Goal: Find specific page/section: Find specific page/section

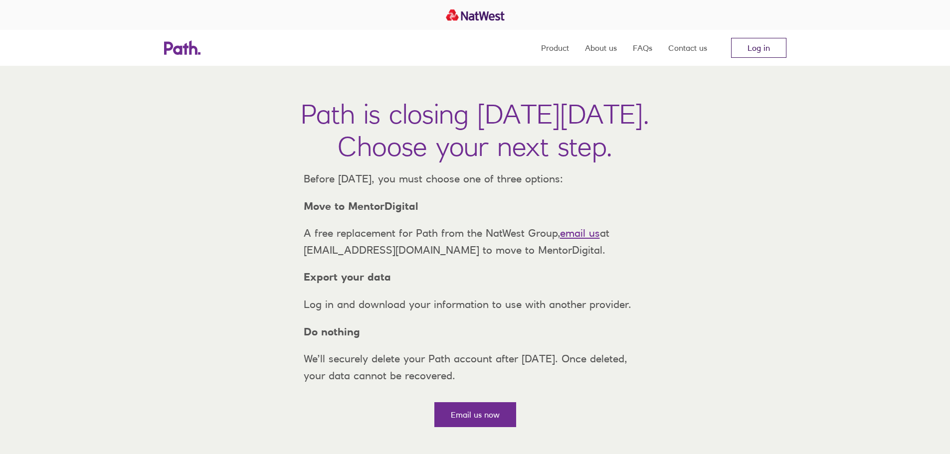
click at [755, 44] on link "Log in" at bounding box center [758, 48] width 55 height 20
click at [759, 46] on link "Log in" at bounding box center [758, 48] width 55 height 20
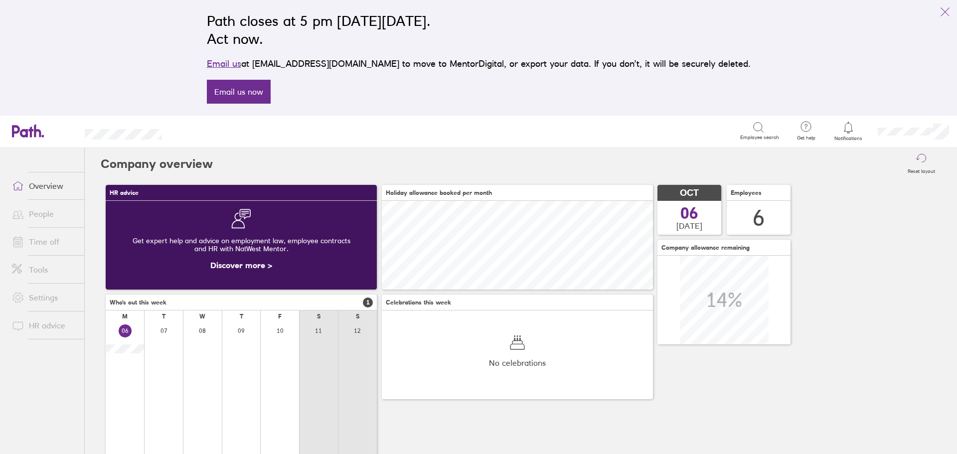
scroll to position [89, 271]
click at [38, 241] on link "Time off" at bounding box center [44, 242] width 80 height 20
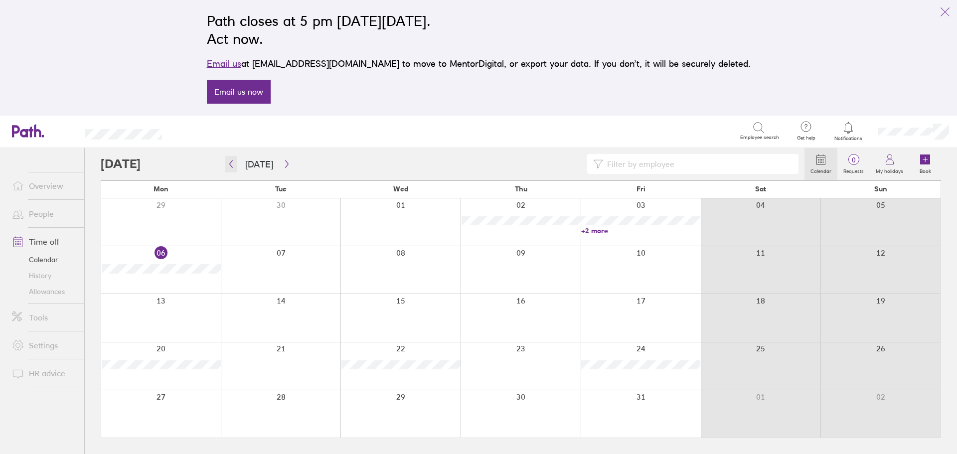
click at [233, 167] on icon "button" at bounding box center [230, 164] width 7 height 8
click at [232, 166] on icon "button" at bounding box center [230, 164] width 7 height 8
click at [586, 327] on link "+3 more" at bounding box center [640, 327] width 119 height 9
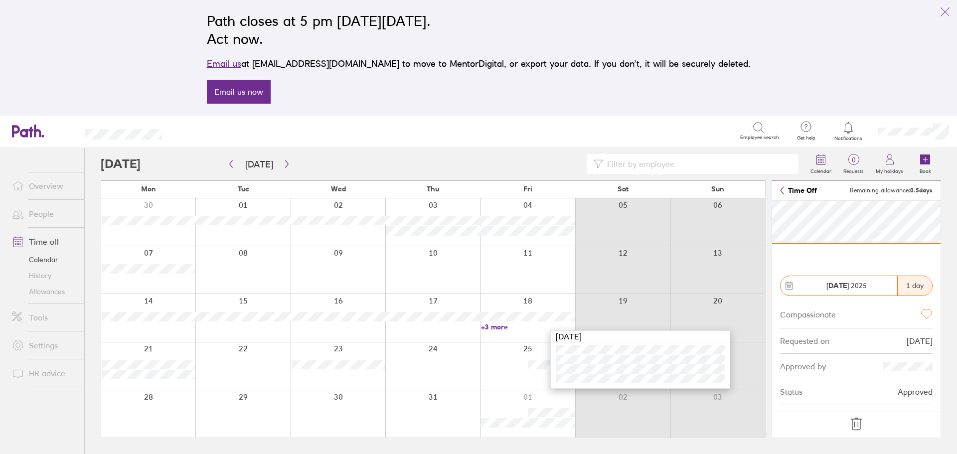
click at [508, 356] on div at bounding box center [528, 365] width 95 height 47
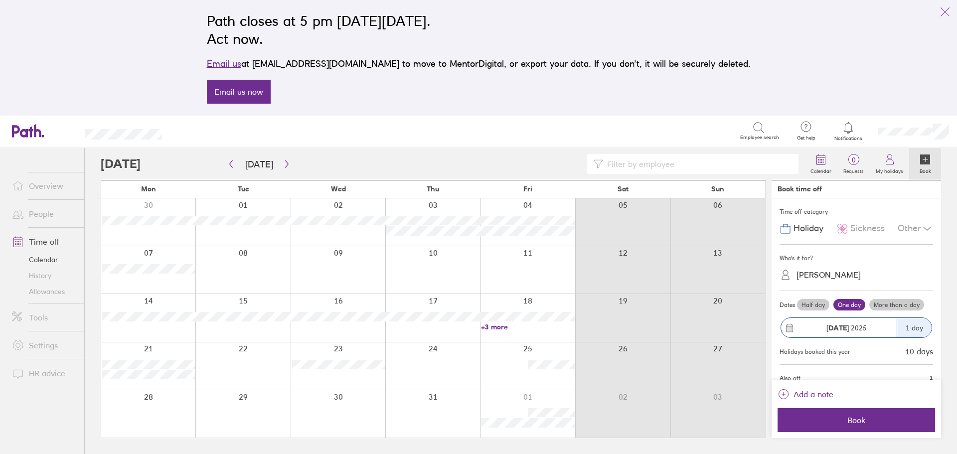
click at [496, 325] on link "+3 more" at bounding box center [528, 327] width 94 height 9
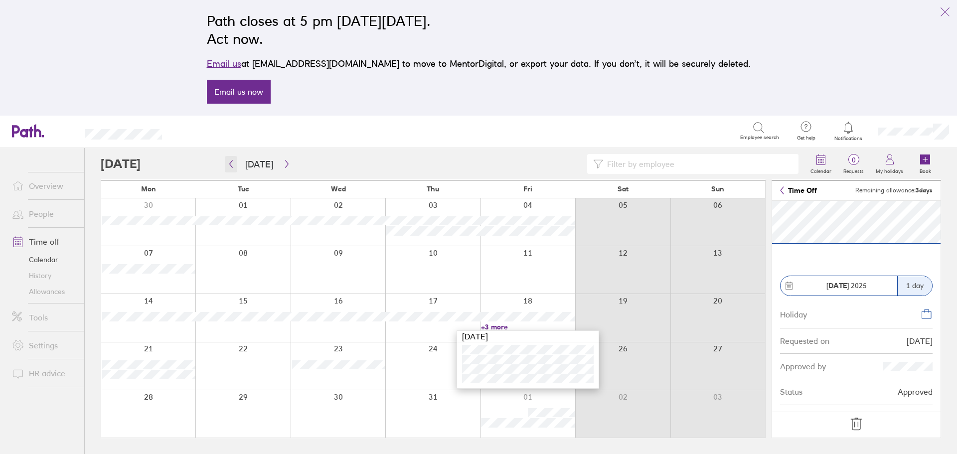
click at [232, 164] on icon "button" at bounding box center [230, 164] width 7 height 8
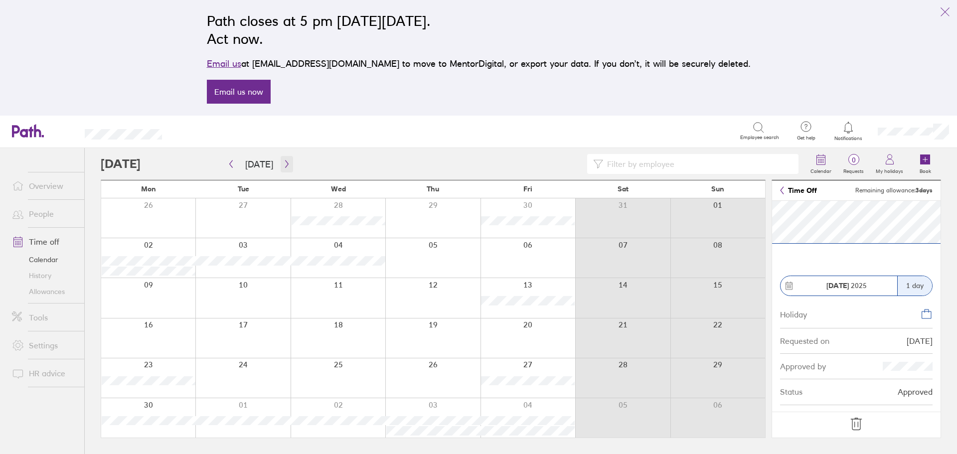
click at [285, 161] on icon "button" at bounding box center [286, 164] width 3 height 7
click at [503, 327] on link "+3 more" at bounding box center [528, 327] width 94 height 9
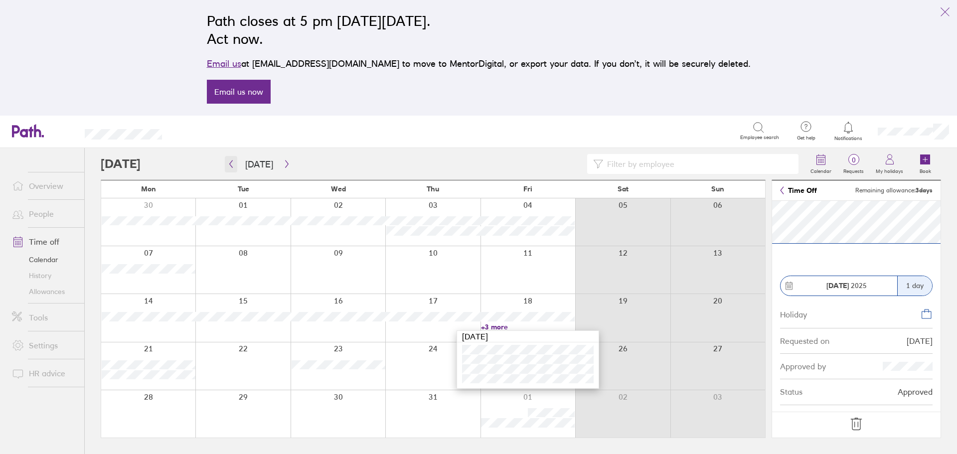
click at [230, 164] on icon "button" at bounding box center [230, 164] width 7 height 8
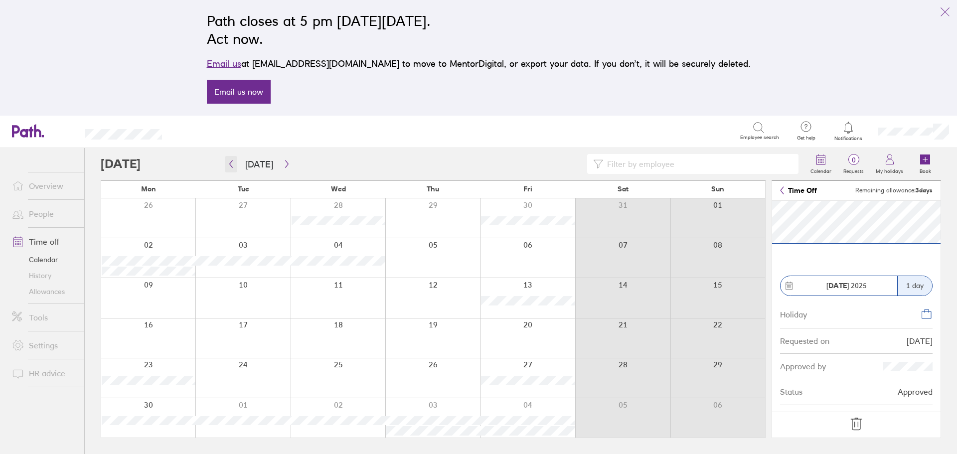
click at [230, 164] on icon "button" at bounding box center [231, 164] width 3 height 7
click at [232, 161] on icon "button" at bounding box center [231, 164] width 3 height 7
click at [283, 163] on icon "button" at bounding box center [286, 164] width 7 height 8
click at [941, 8] on icon "link" at bounding box center [945, 12] width 12 height 12
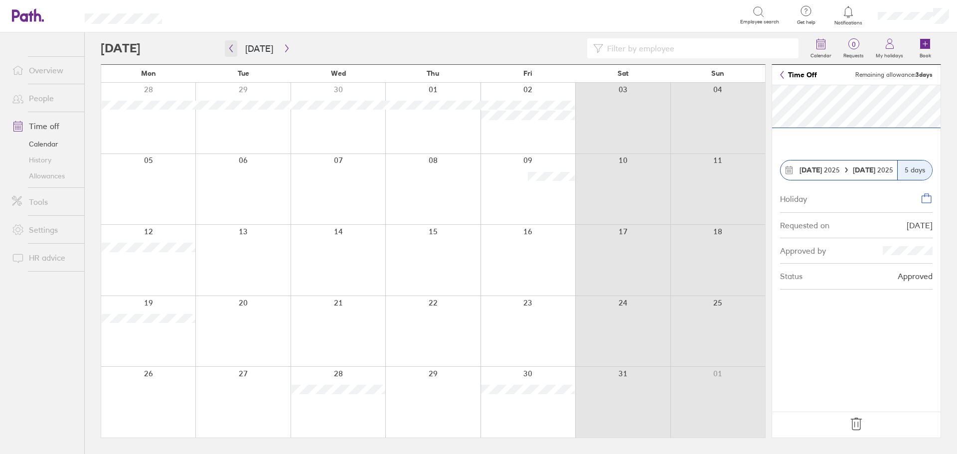
click at [232, 47] on icon "button" at bounding box center [230, 48] width 7 height 8
click at [233, 47] on icon "button" at bounding box center [230, 48] width 7 height 8
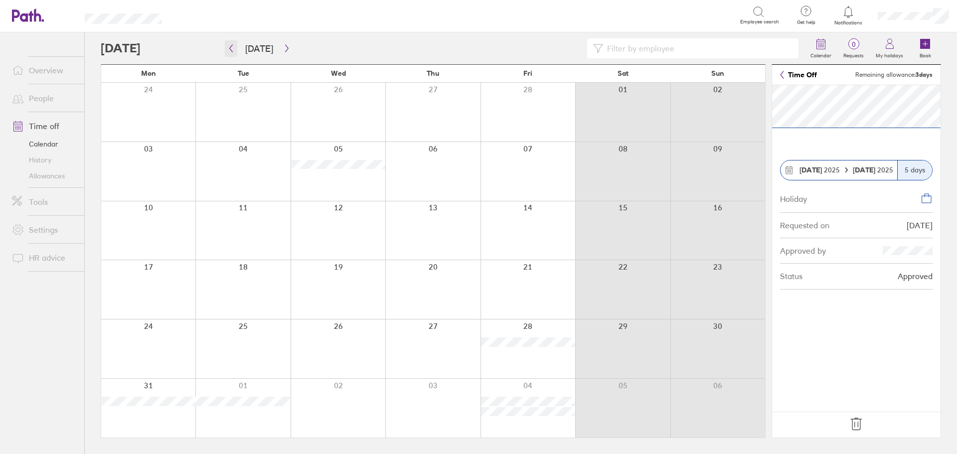
click at [232, 50] on icon "button" at bounding box center [230, 48] width 7 height 8
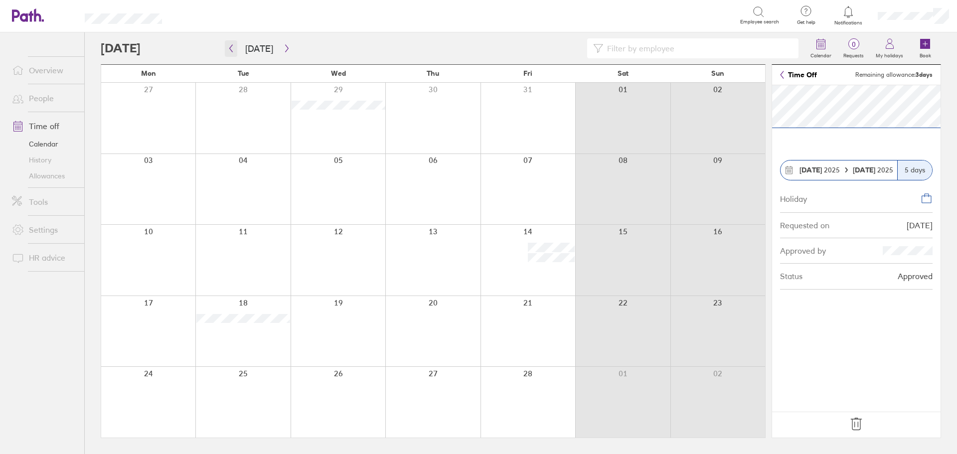
click at [228, 46] on icon "button" at bounding box center [230, 48] width 7 height 8
click at [52, 175] on link "Allowances" at bounding box center [44, 176] width 80 height 16
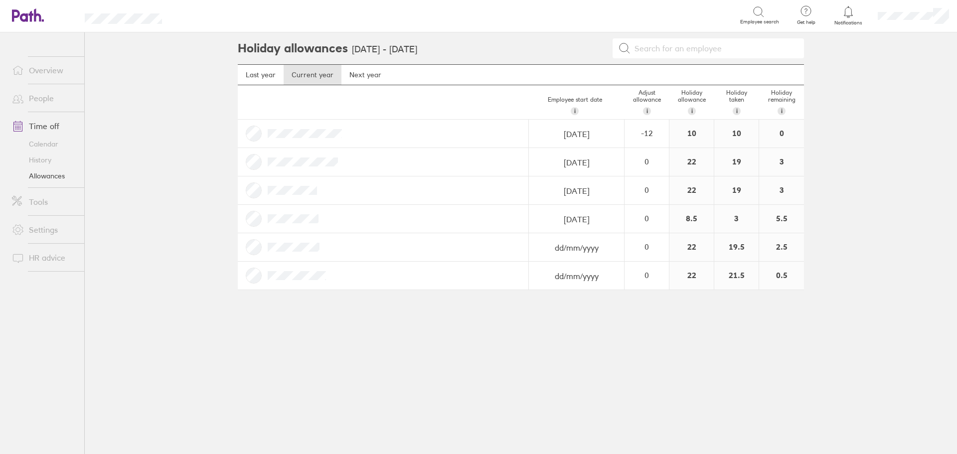
click at [42, 143] on link "Calendar" at bounding box center [44, 144] width 80 height 16
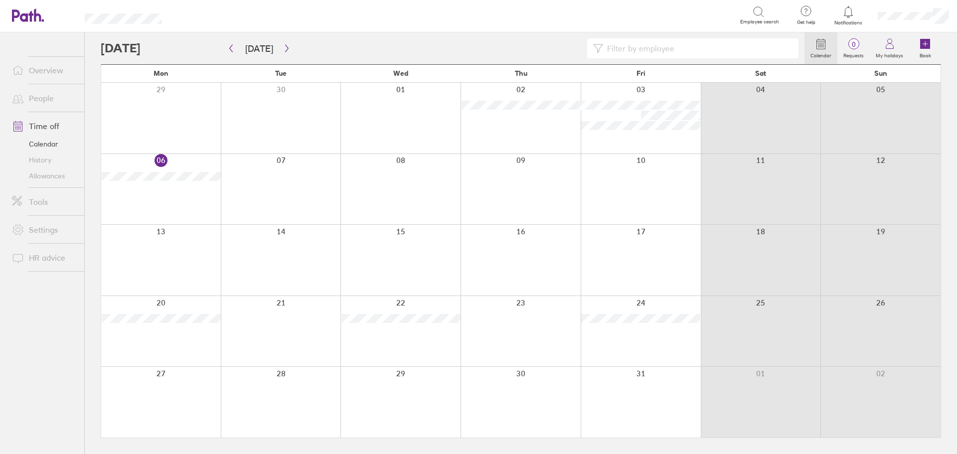
click at [819, 45] on icon at bounding box center [821, 44] width 12 height 12
click at [40, 158] on link "History" at bounding box center [44, 160] width 80 height 16
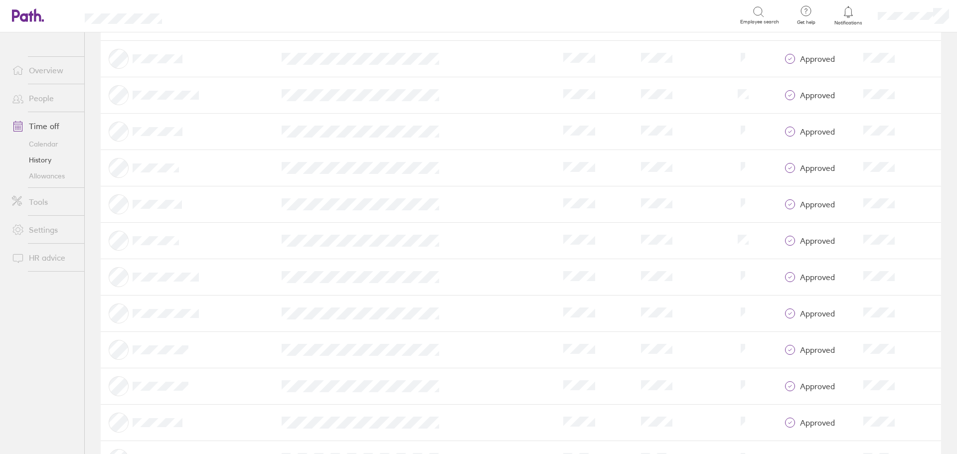
scroll to position [299, 0]
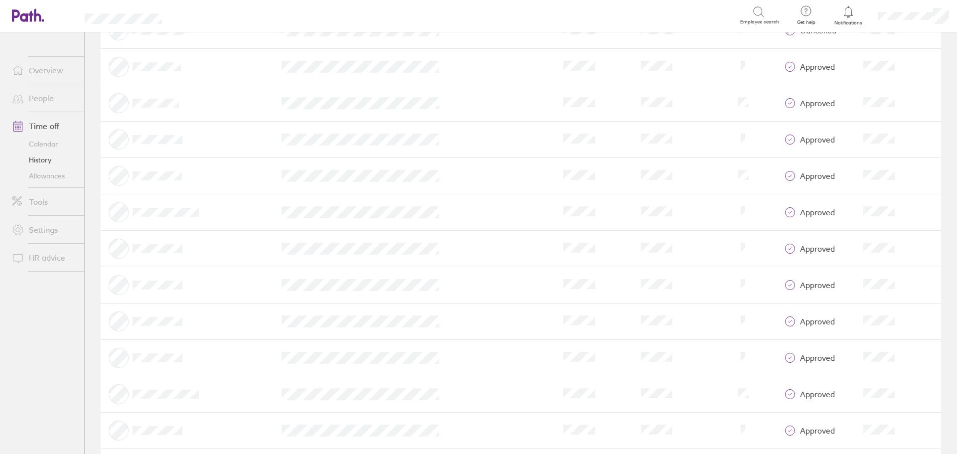
click at [46, 175] on link "Allowances" at bounding box center [44, 176] width 80 height 16
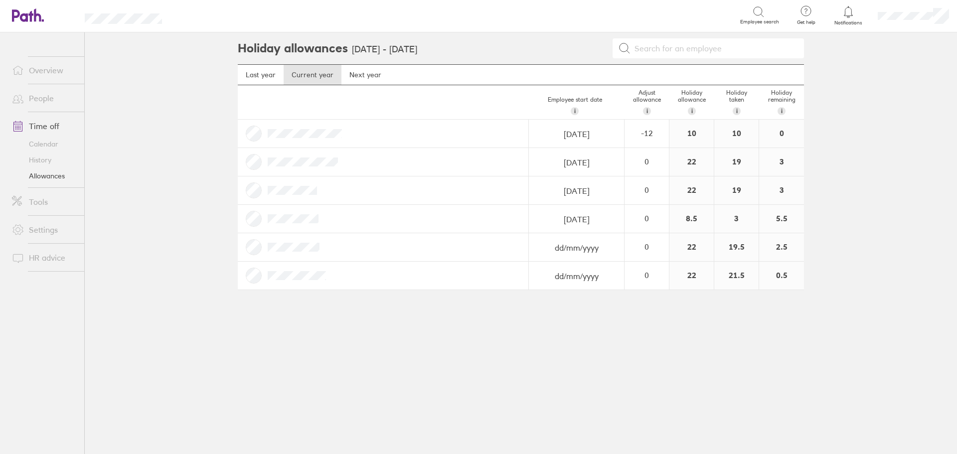
click at [43, 164] on link "History" at bounding box center [44, 160] width 80 height 16
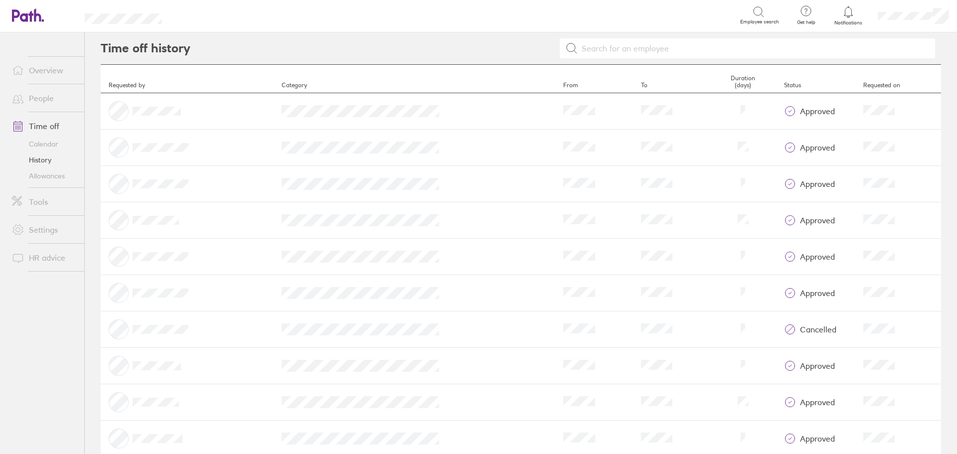
click at [41, 98] on link "People" at bounding box center [44, 98] width 80 height 20
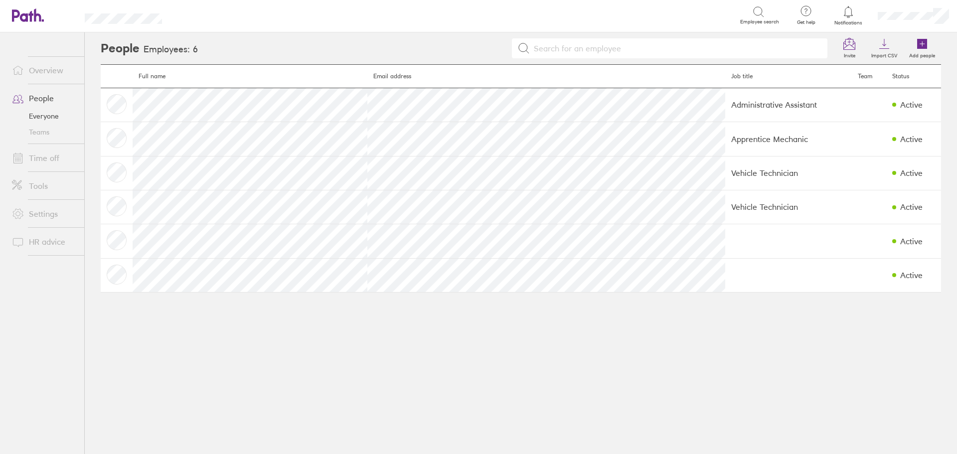
click at [47, 155] on link "Time off" at bounding box center [44, 158] width 80 height 20
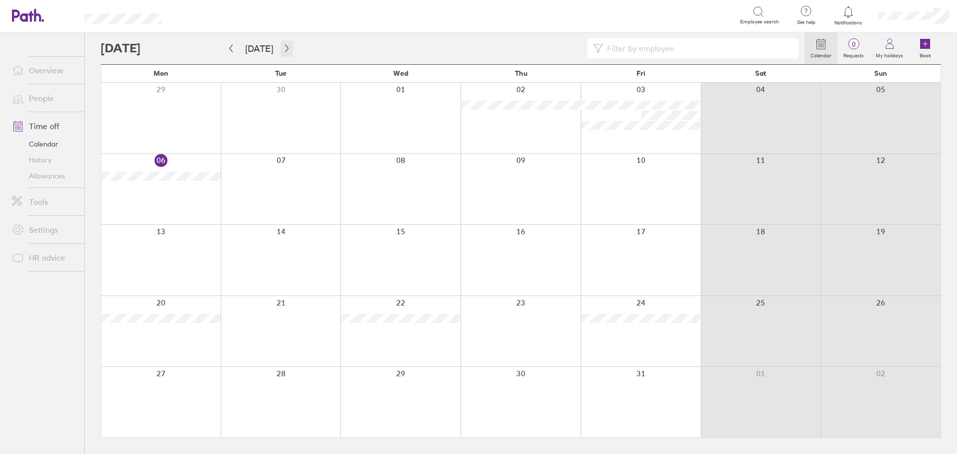
click at [285, 46] on icon "button" at bounding box center [286, 48] width 3 height 7
click at [288, 51] on button "button" at bounding box center [287, 48] width 12 height 16
click at [50, 123] on link "Time off" at bounding box center [44, 126] width 80 height 20
click at [37, 173] on link "Allowances" at bounding box center [44, 176] width 80 height 16
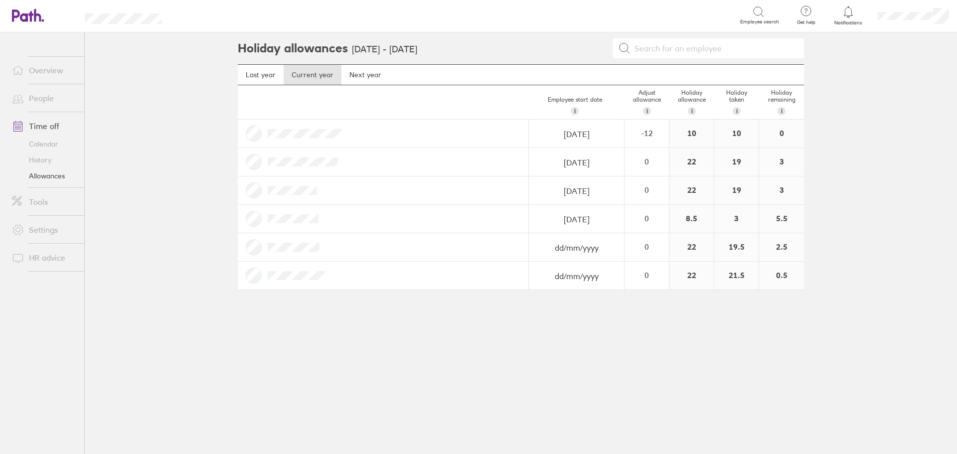
click at [46, 141] on link "Calendar" at bounding box center [44, 144] width 80 height 16
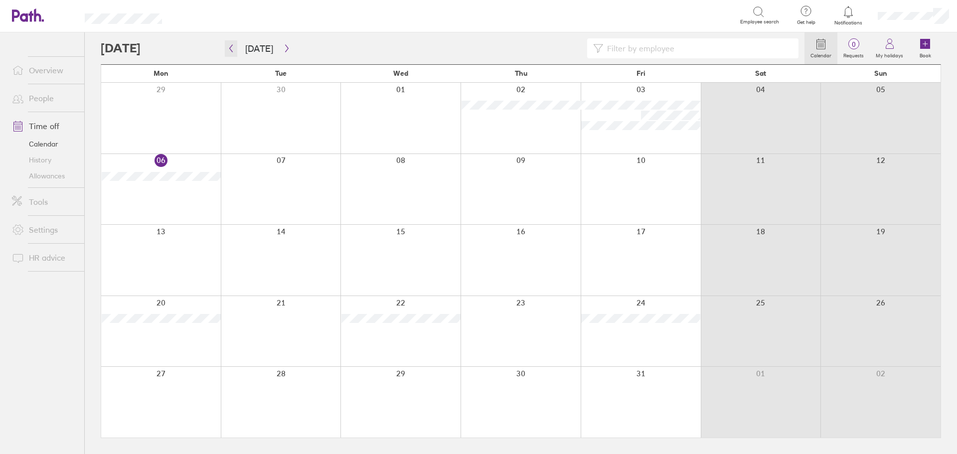
click at [228, 50] on icon "button" at bounding box center [230, 48] width 7 height 8
click at [228, 52] on button "button" at bounding box center [231, 48] width 12 height 16
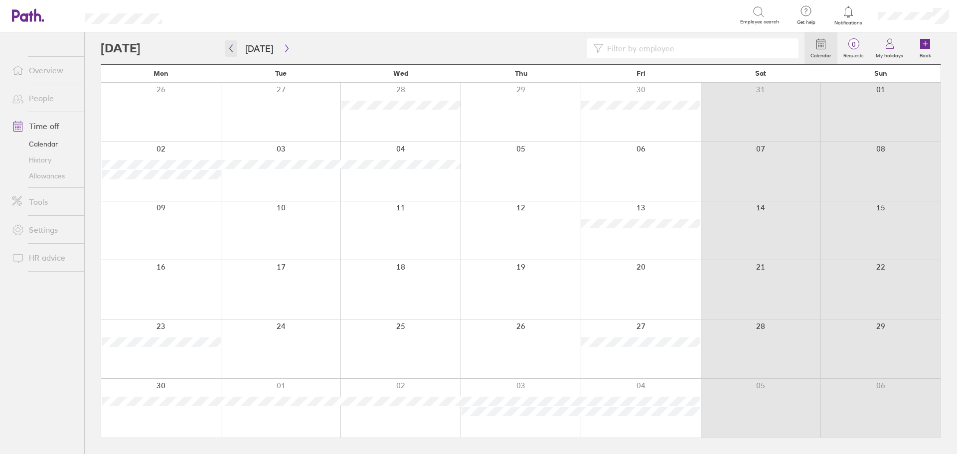
click at [230, 51] on icon "button" at bounding box center [230, 48] width 7 height 8
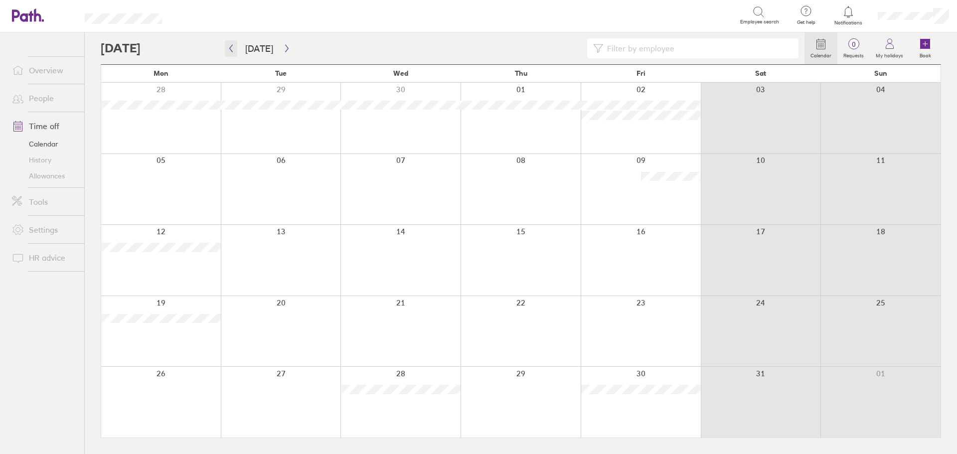
click at [230, 51] on icon "button" at bounding box center [230, 48] width 7 height 8
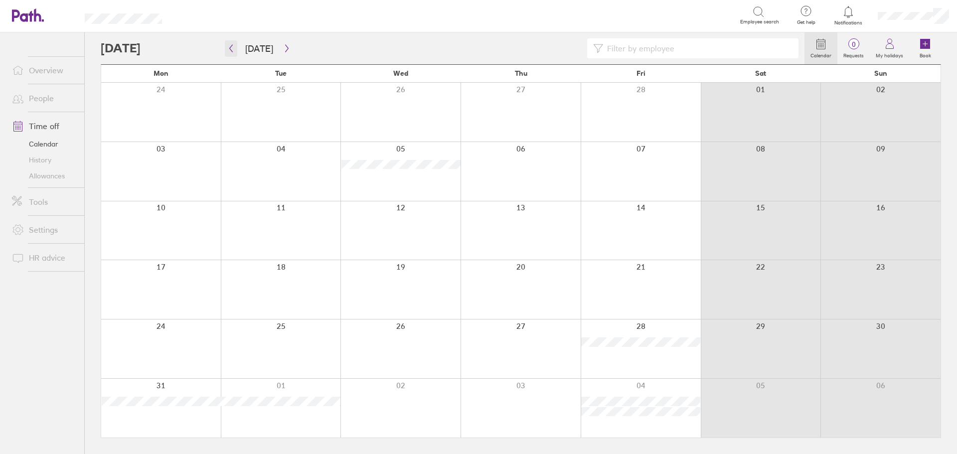
click at [230, 51] on icon "button" at bounding box center [230, 48] width 7 height 8
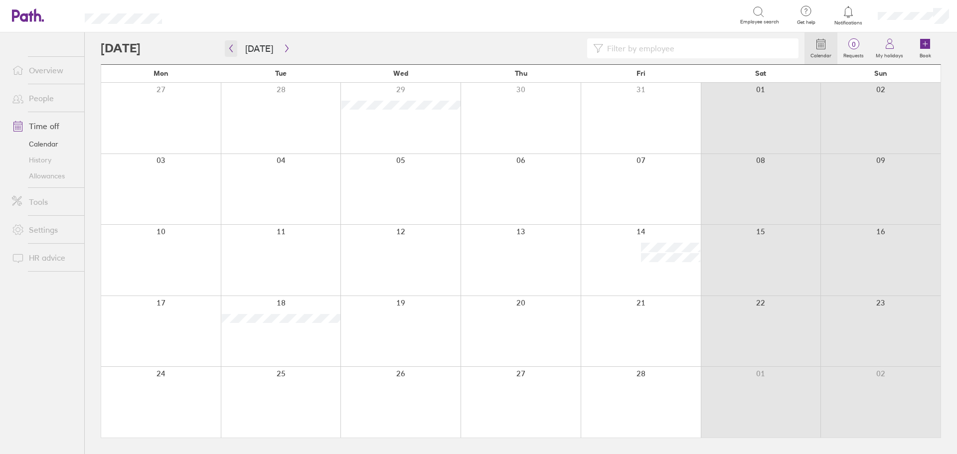
click at [232, 50] on icon "button" at bounding box center [230, 48] width 7 height 8
click at [285, 46] on icon "button" at bounding box center [286, 48] width 7 height 8
click at [287, 51] on icon "button" at bounding box center [286, 48] width 7 height 8
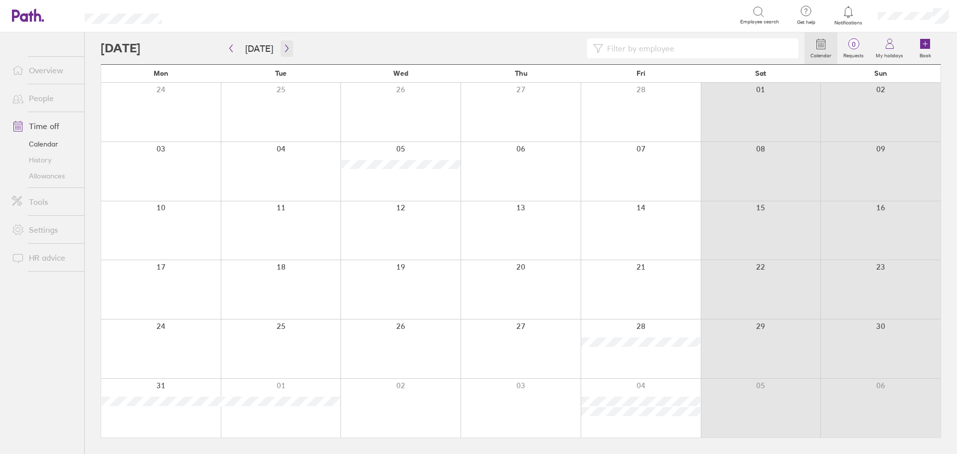
click at [283, 41] on button "button" at bounding box center [287, 48] width 12 height 16
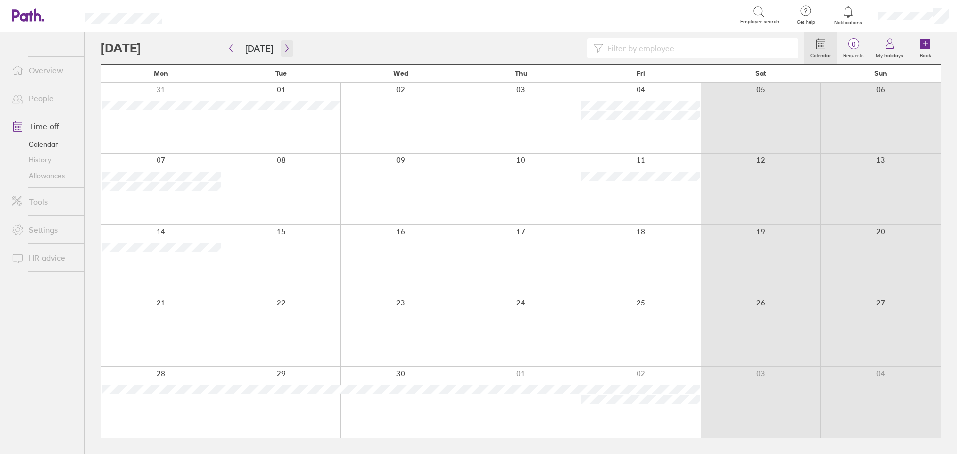
click at [287, 50] on icon "button" at bounding box center [286, 48] width 7 height 8
click at [285, 45] on icon "button" at bounding box center [286, 48] width 7 height 8
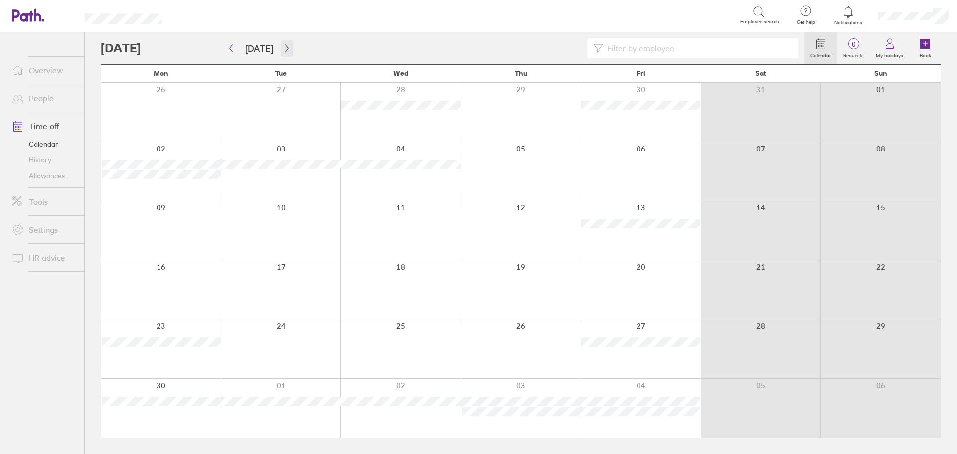
click at [286, 50] on icon "button" at bounding box center [286, 48] width 7 height 8
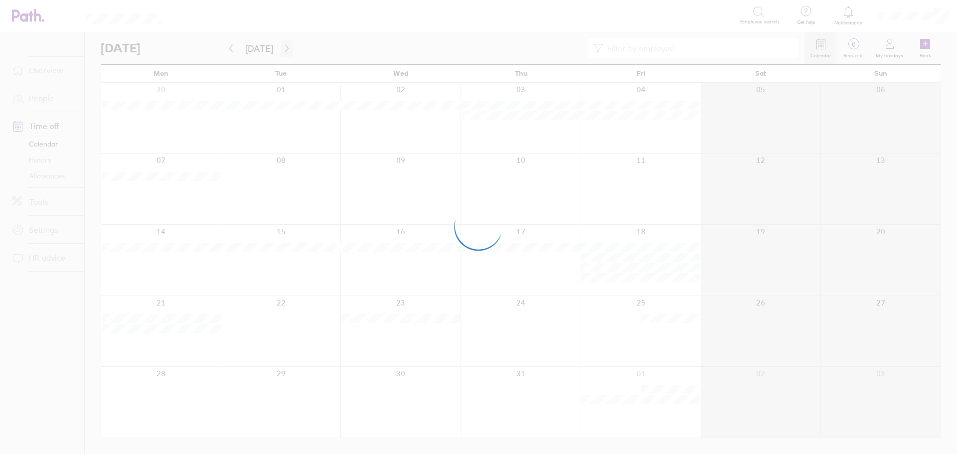
click at [286, 50] on div at bounding box center [478, 227] width 957 height 454
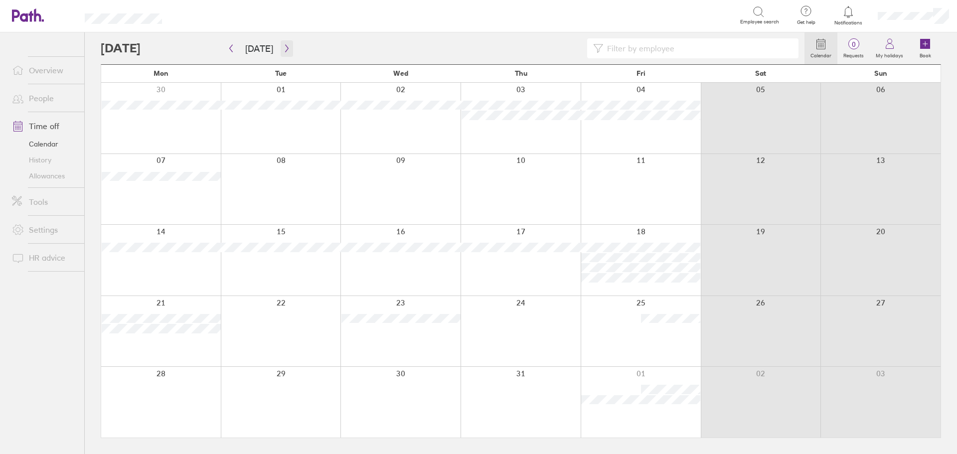
click at [283, 49] on icon "button" at bounding box center [286, 48] width 7 height 8
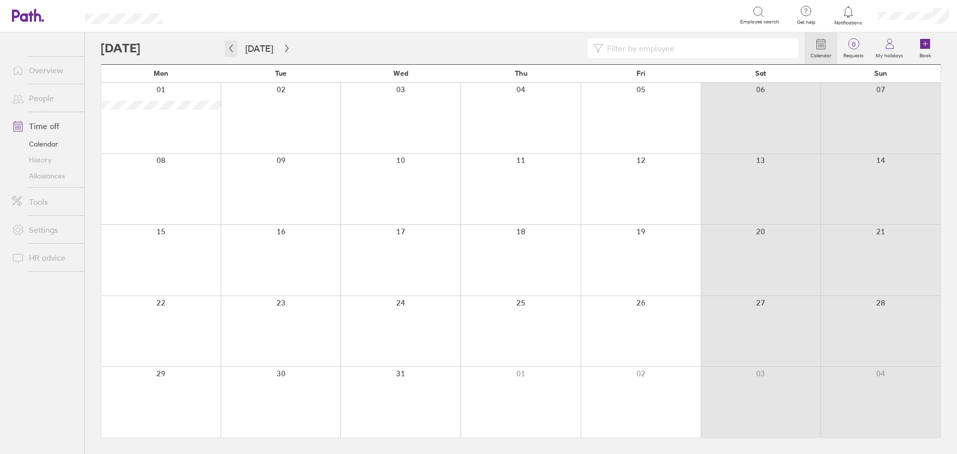
click at [227, 51] on icon "button" at bounding box center [230, 48] width 7 height 8
click at [228, 48] on icon "button" at bounding box center [230, 48] width 7 height 8
click at [235, 50] on button "button" at bounding box center [231, 48] width 12 height 16
click at [234, 51] on icon "button" at bounding box center [230, 48] width 7 height 8
click at [230, 48] on icon "button" at bounding box center [231, 48] width 3 height 7
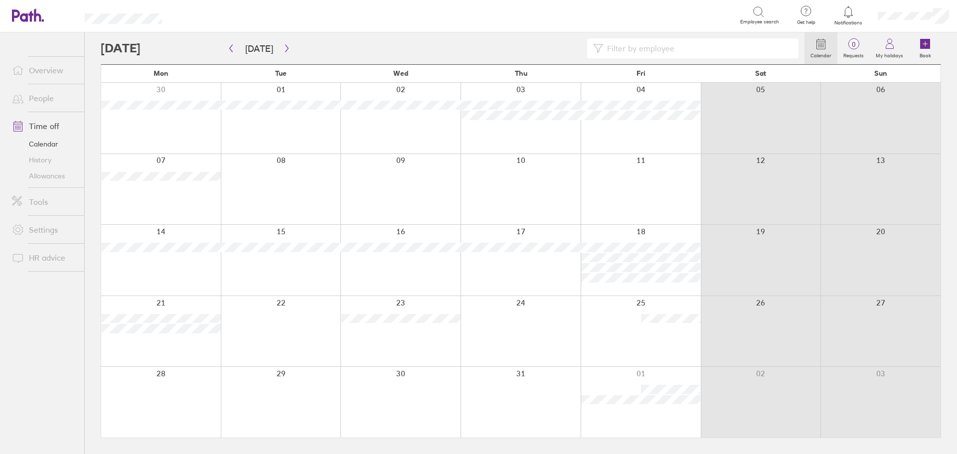
click at [33, 96] on link "People" at bounding box center [44, 98] width 80 height 20
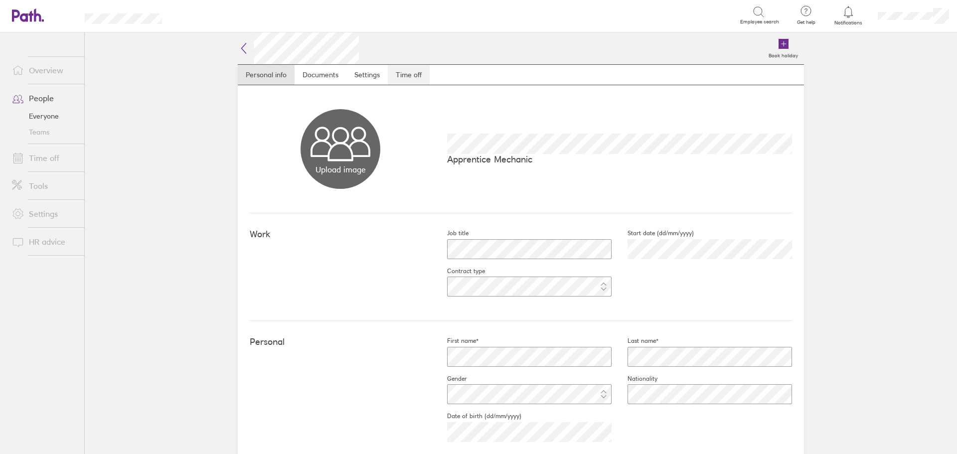
click at [406, 76] on link "Time off" at bounding box center [409, 75] width 42 height 20
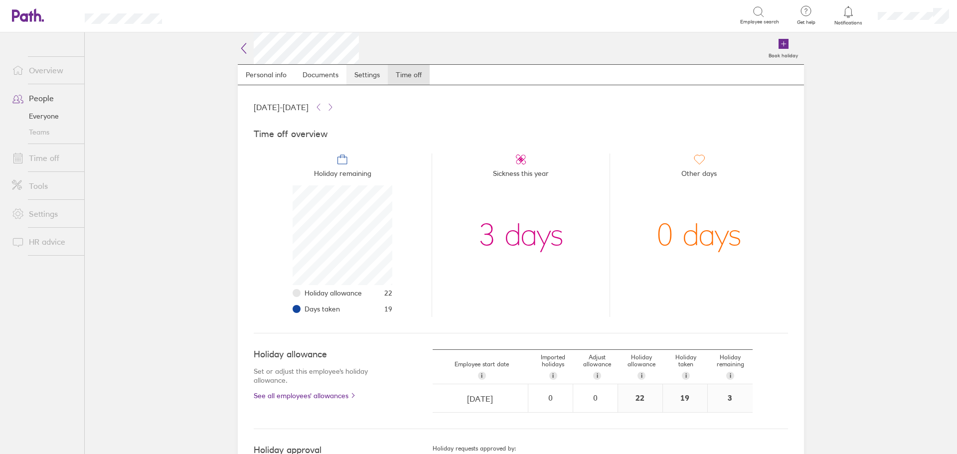
click at [360, 76] on link "Settings" at bounding box center [366, 75] width 41 height 20
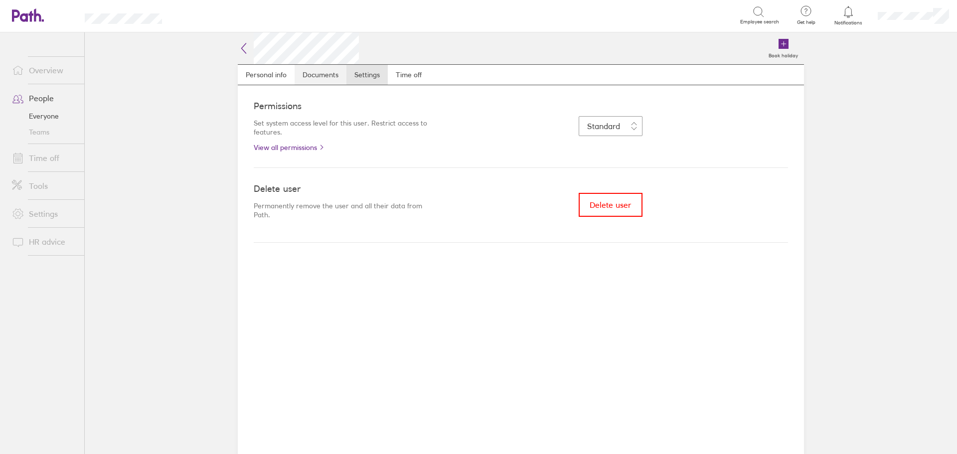
click at [321, 76] on link "Documents" at bounding box center [321, 75] width 52 height 20
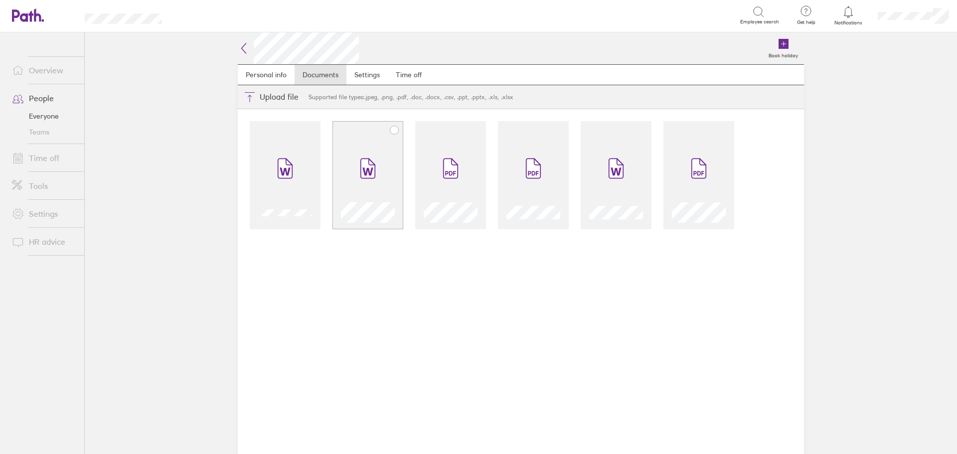
click at [375, 197] on span at bounding box center [368, 169] width 42 height 60
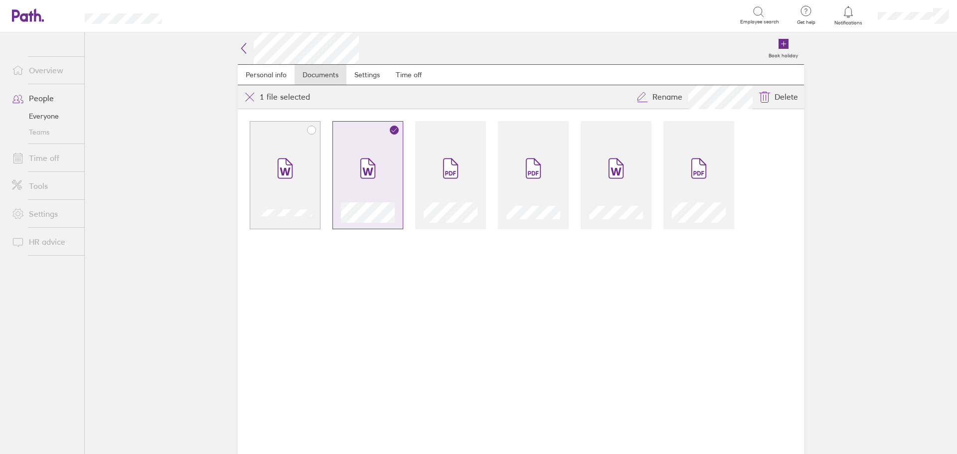
click at [280, 137] on div at bounding box center [285, 175] width 71 height 108
click at [437, 139] on span at bounding box center [451, 169] width 42 height 60
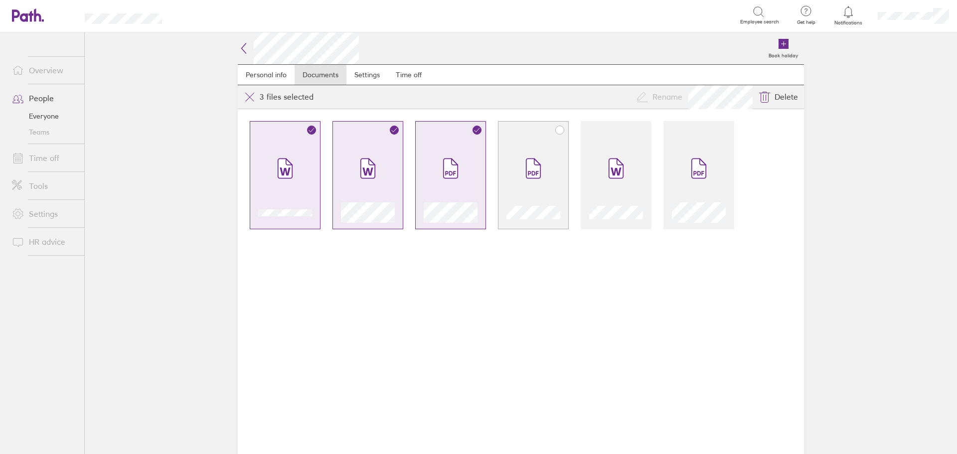
click at [543, 140] on span at bounding box center [533, 169] width 42 height 60
click at [617, 139] on span at bounding box center [616, 169] width 42 height 60
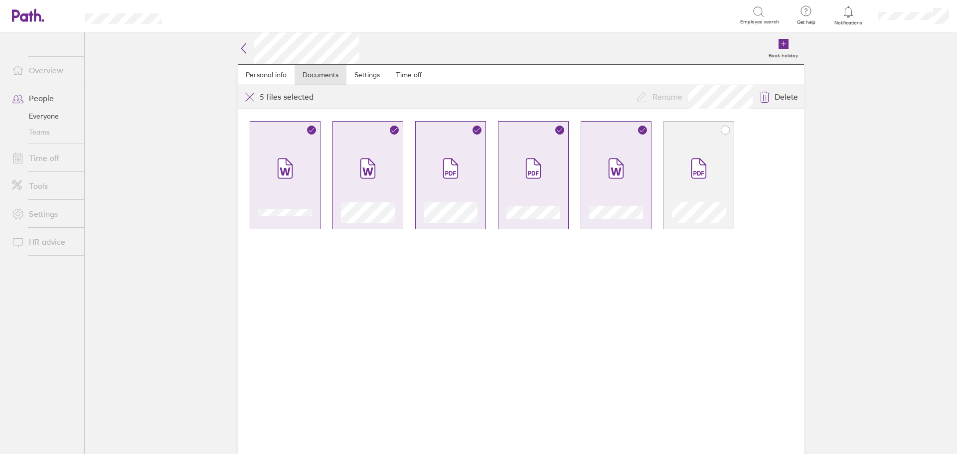
click at [706, 137] on div at bounding box center [699, 175] width 71 height 108
click at [48, 96] on link "People" at bounding box center [44, 98] width 80 height 20
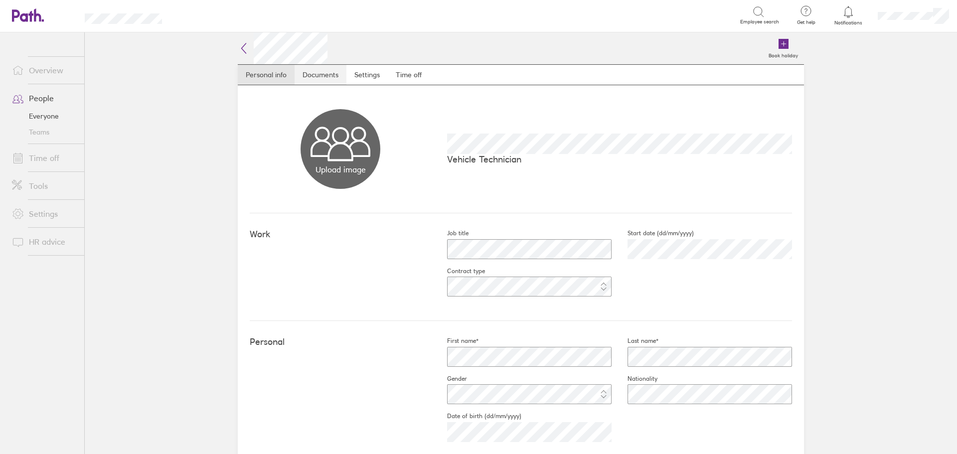
click at [323, 80] on link "Documents" at bounding box center [321, 75] width 52 height 20
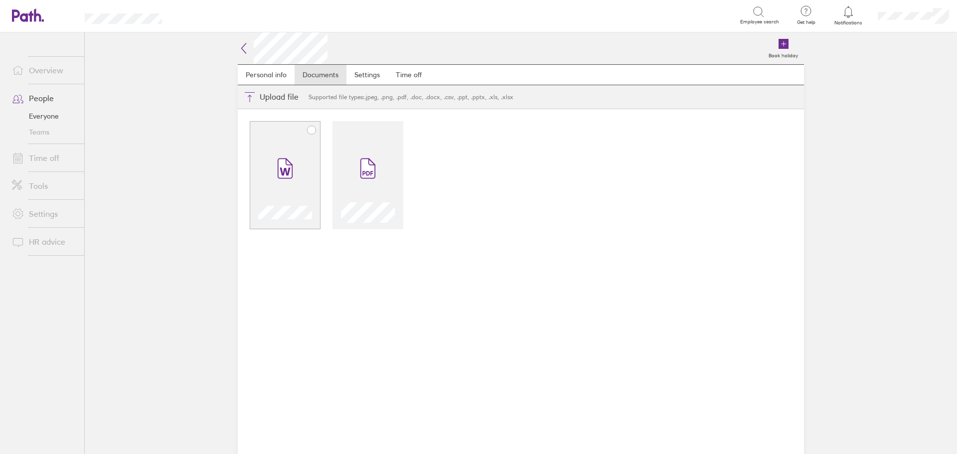
click at [307, 131] on div at bounding box center [311, 130] width 9 height 9
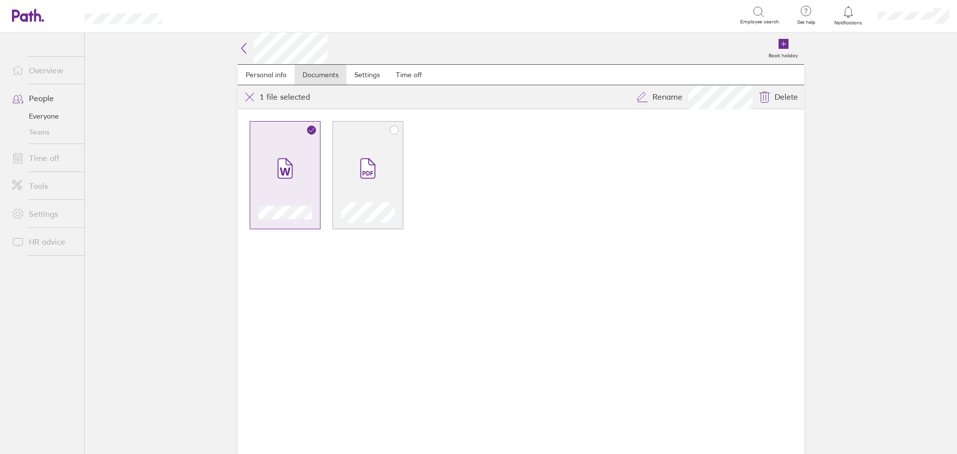
click at [392, 127] on icon at bounding box center [394, 130] width 8 height 8
click at [46, 102] on link "People" at bounding box center [44, 98] width 80 height 20
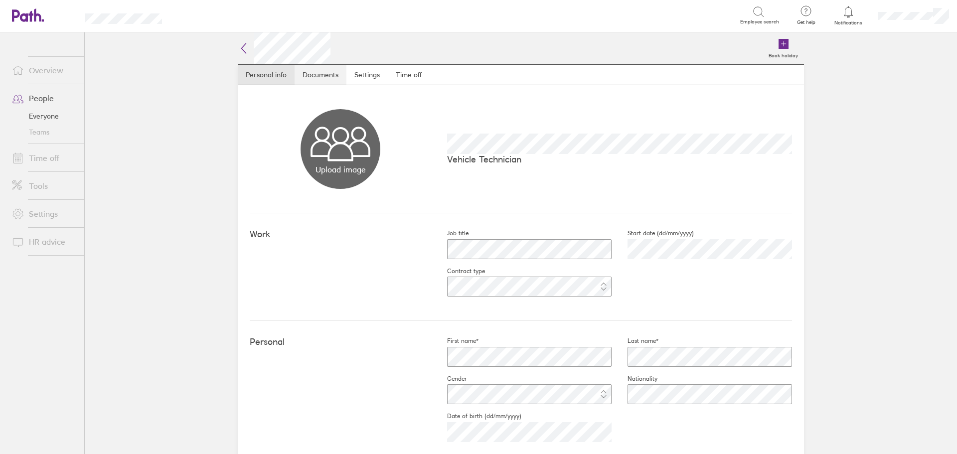
click at [323, 70] on link "Documents" at bounding box center [321, 75] width 52 height 20
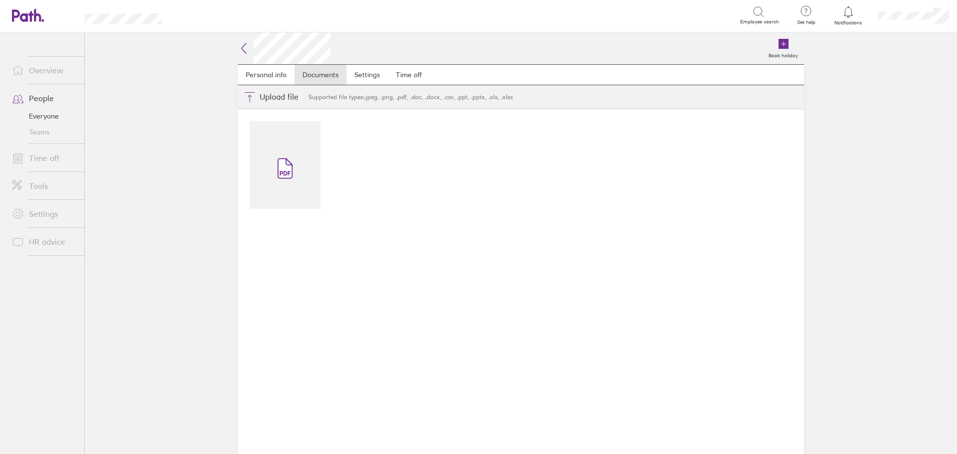
click at [359, 96] on span "Supported file types: .jpeg, .png, .pdf, .doc, .docx, .csv, .ppt, .pptx, .xls, …" at bounding box center [411, 97] width 213 height 7
click at [274, 178] on span at bounding box center [285, 169] width 42 height 60
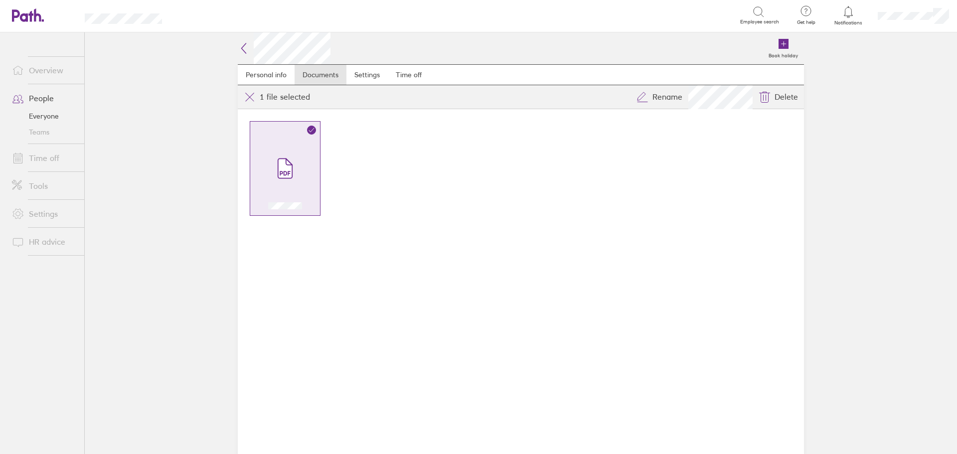
click at [42, 97] on link "People" at bounding box center [44, 98] width 80 height 20
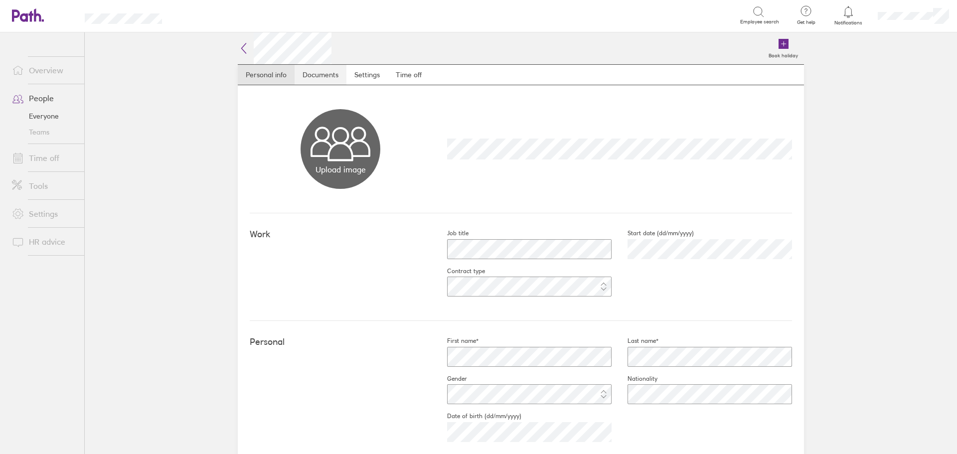
click at [319, 72] on link "Documents" at bounding box center [321, 75] width 52 height 20
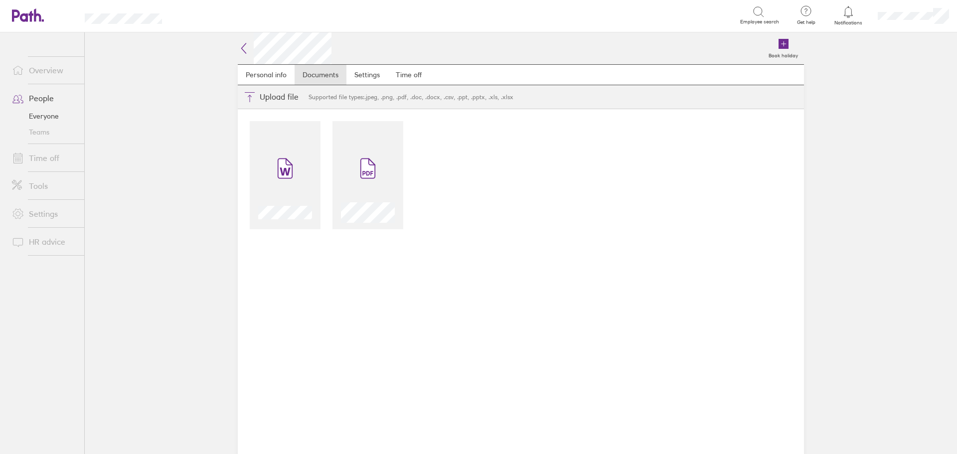
click at [361, 100] on span "Supported file types: .jpeg, .png, .pdf, .doc, .docx, .csv, .ppt, .pptx, .xls, …" at bounding box center [411, 97] width 213 height 7
click at [304, 141] on span at bounding box center [285, 169] width 42 height 60
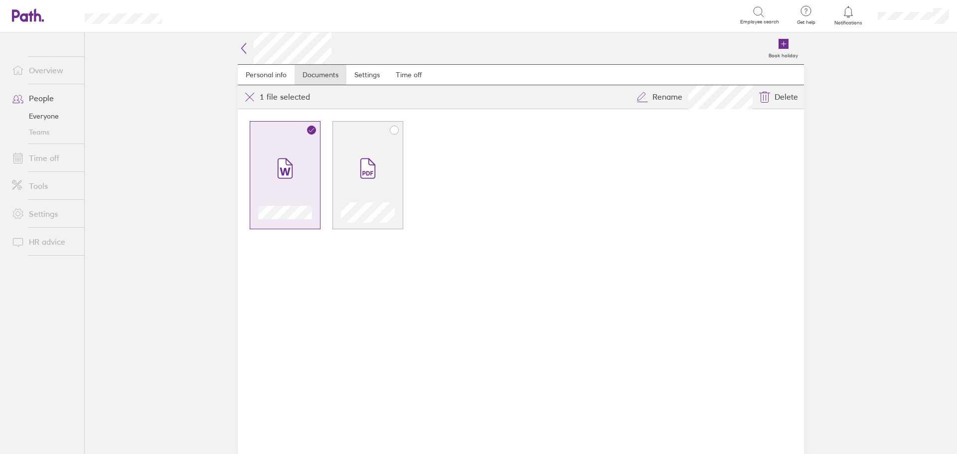
click at [384, 141] on span at bounding box center [368, 169] width 42 height 60
click at [41, 102] on link "People" at bounding box center [44, 98] width 80 height 20
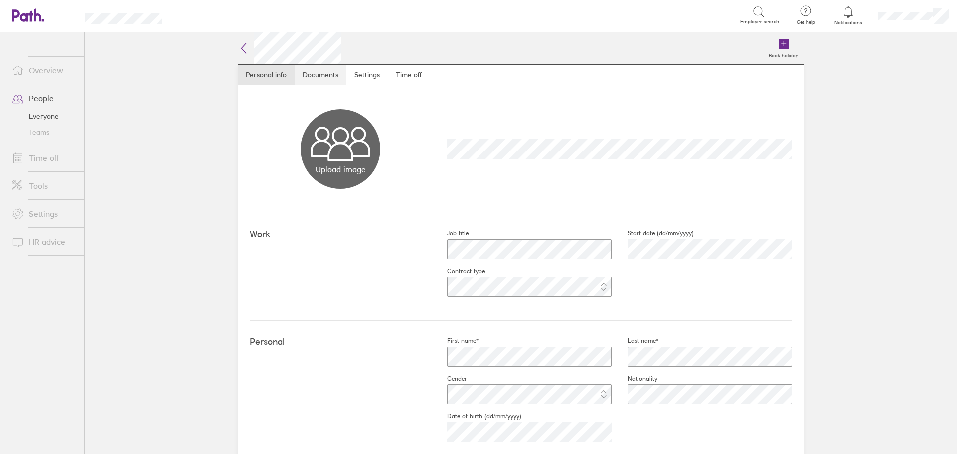
click at [326, 71] on link "Documents" at bounding box center [321, 75] width 52 height 20
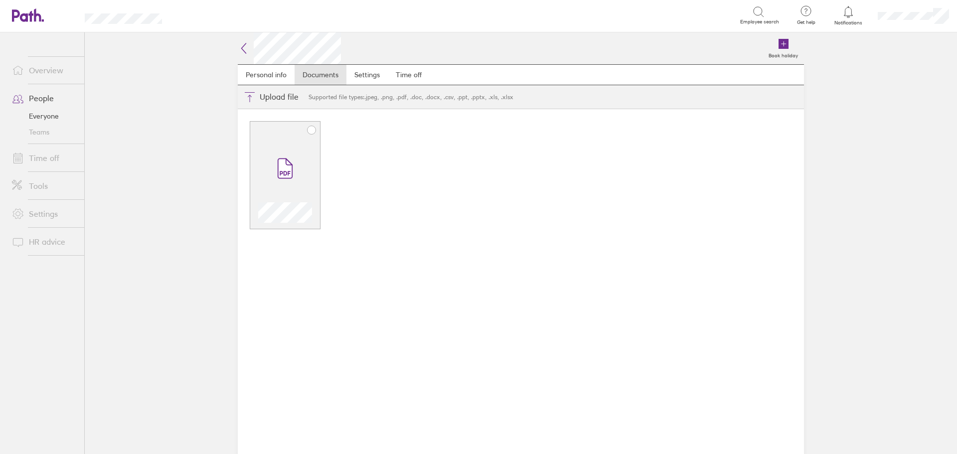
drag, startPoint x: 293, startPoint y: 171, endPoint x: 246, endPoint y: 196, distance: 52.9
click at [292, 171] on icon at bounding box center [285, 168] width 14 height 19
